Goal: Find specific page/section: Find specific page/section

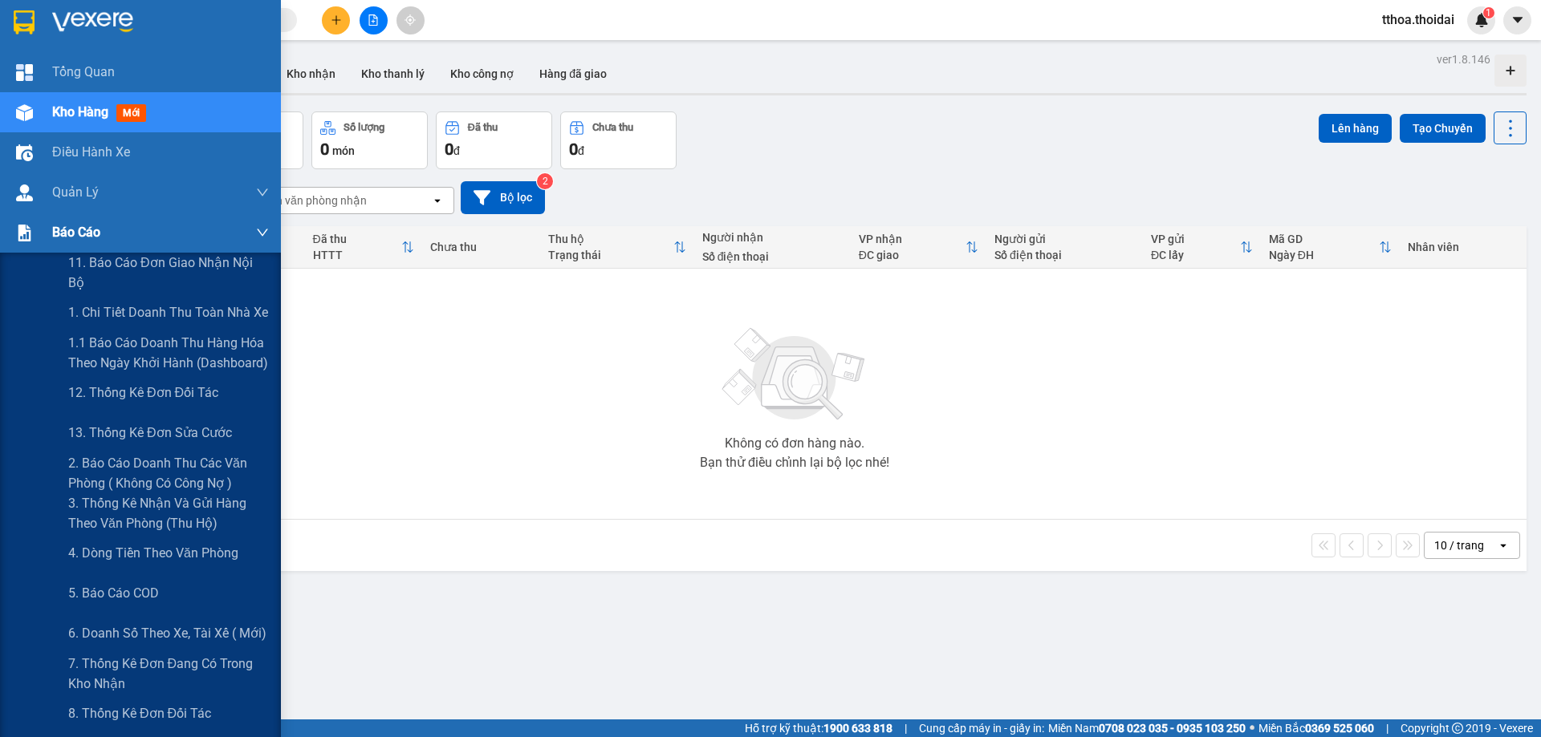
click at [96, 228] on span "Báo cáo" at bounding box center [76, 232] width 48 height 20
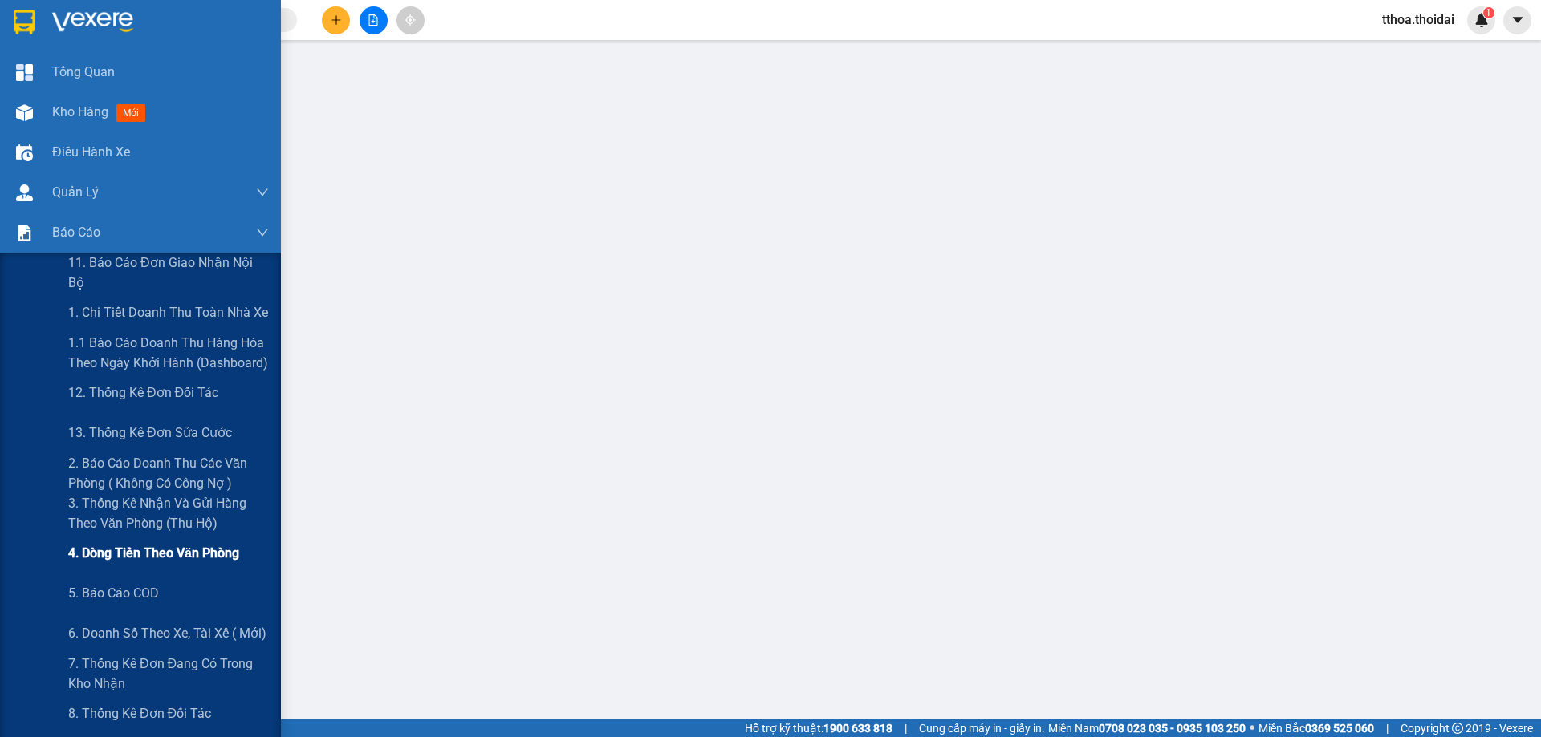
click at [92, 553] on span "4. Dòng tiền theo văn phòng" at bounding box center [153, 553] width 171 height 20
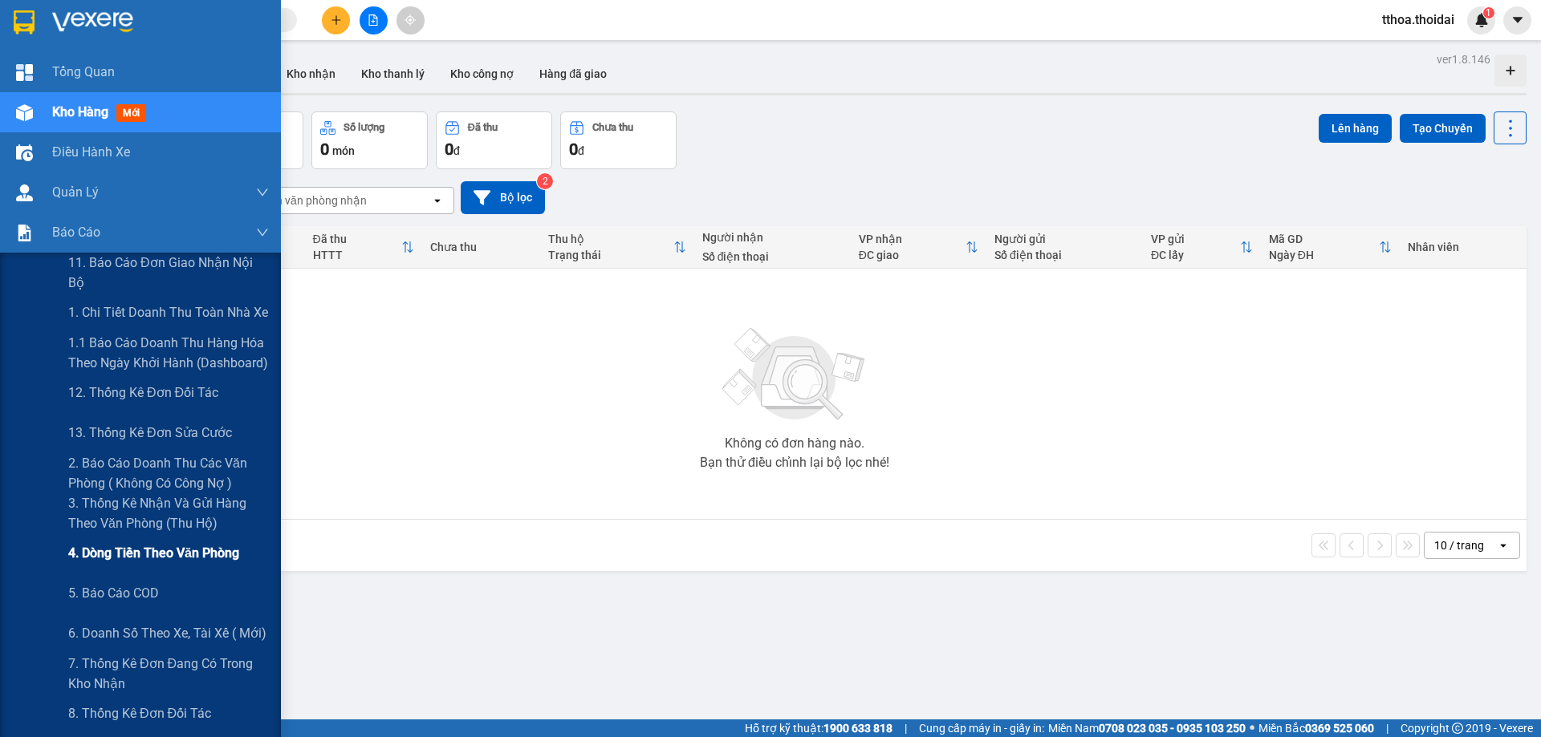
click at [120, 555] on span "4. Dòng tiền theo văn phòng" at bounding box center [153, 553] width 171 height 20
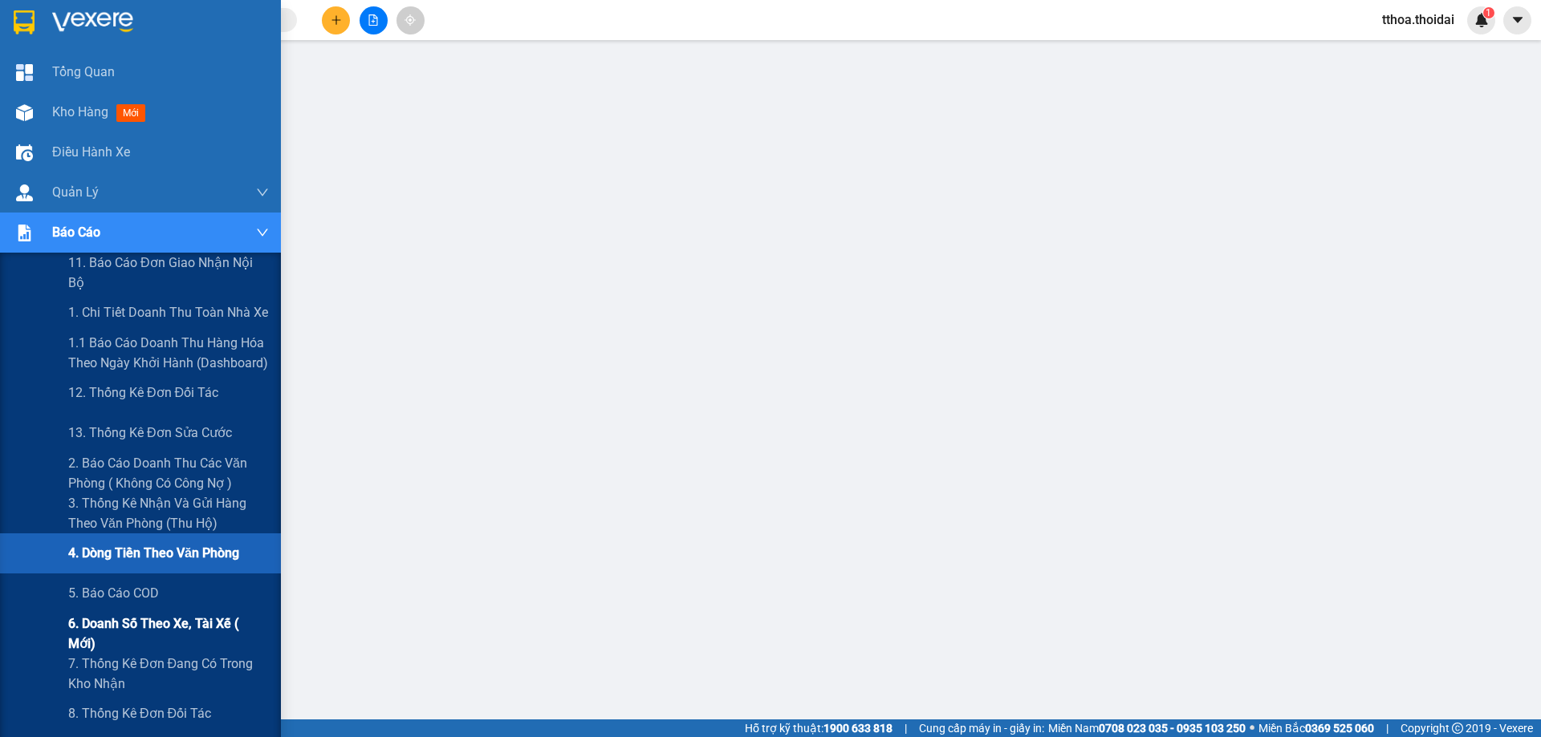
click at [95, 625] on span "6. Doanh số theo xe, tài xế ( mới)" at bounding box center [168, 634] width 201 height 40
